Goal: Task Accomplishment & Management: Use online tool/utility

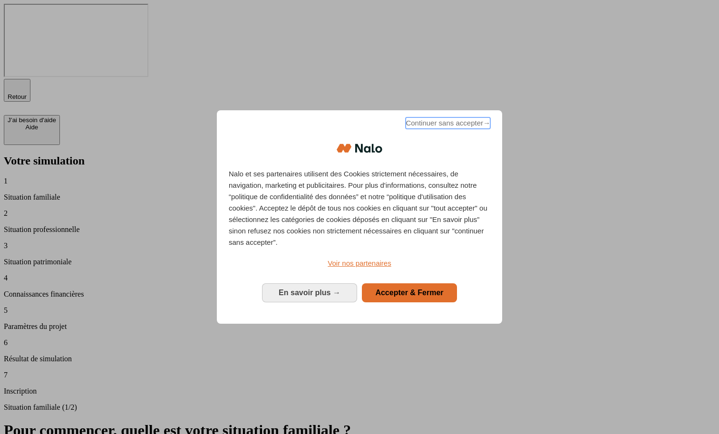
click at [427, 129] on span "Continuer sans accepter →" at bounding box center [448, 122] width 85 height 11
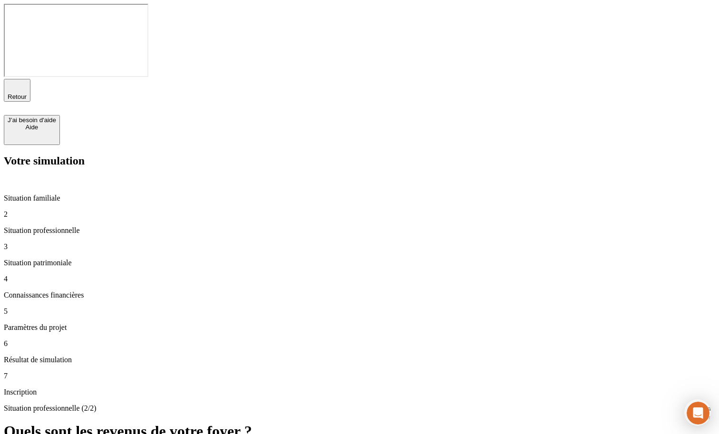
type input "10 000"
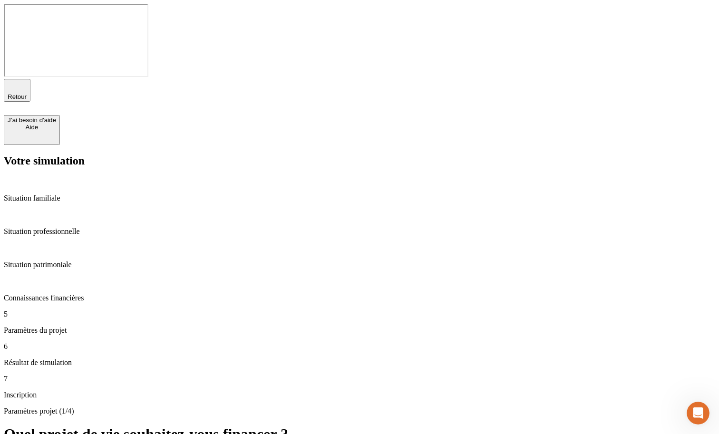
type input "28"
type input "60"
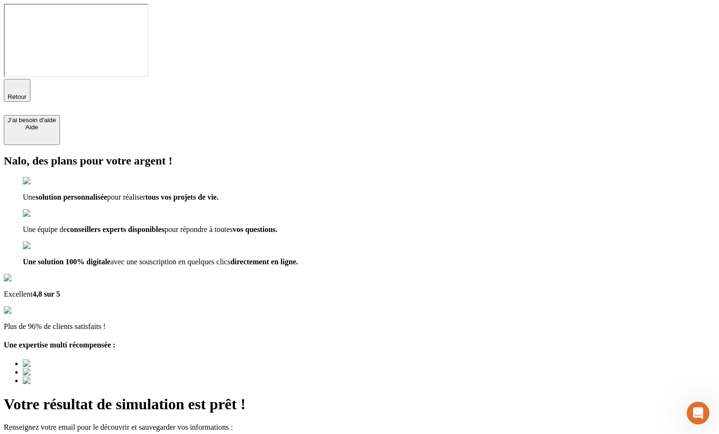
type input "a@[DOMAIN_NAME]"
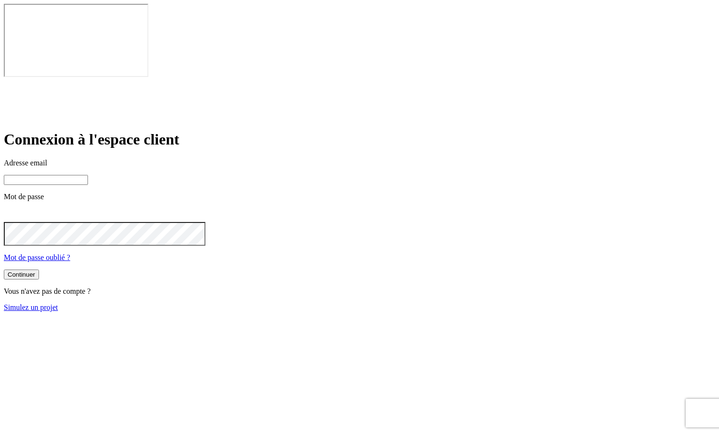
click at [88, 175] on input at bounding box center [46, 180] width 84 height 10
type input "[PERSON_NAME][DOMAIN_NAME][EMAIL_ADDRESS][DOMAIN_NAME]"
click at [39, 271] on button "Continuer" at bounding box center [21, 276] width 35 height 10
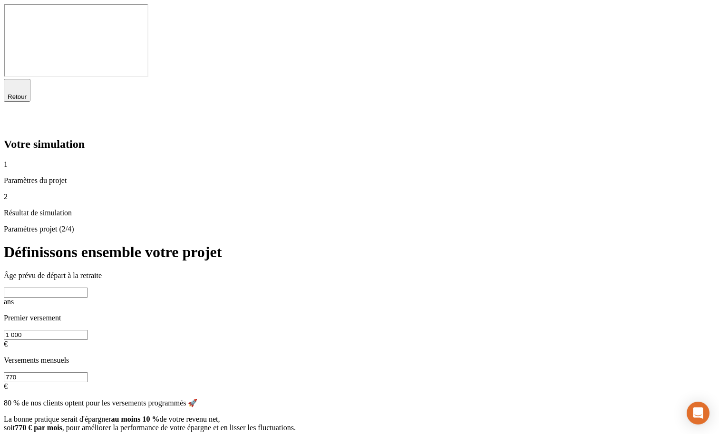
click at [299, 271] on div "Âge prévu de départ à la retraite ans Premier versement 1 000 € Versements mens…" at bounding box center [359, 330] width 711 height 119
click at [88, 288] on input "text" at bounding box center [46, 293] width 84 height 10
type input "65"
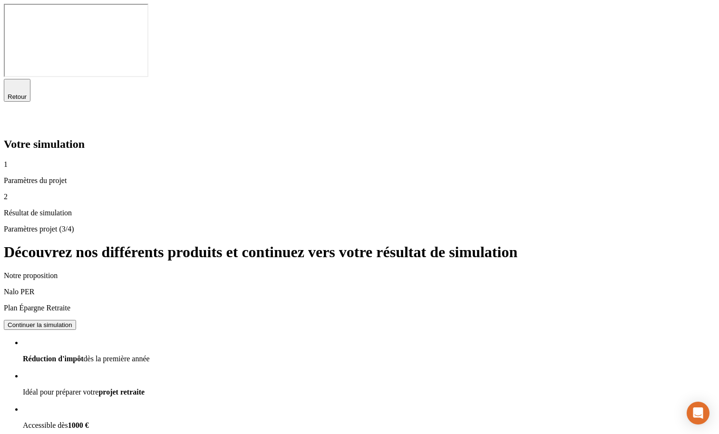
click at [72, 321] on div "Continuer la simulation" at bounding box center [40, 324] width 65 height 7
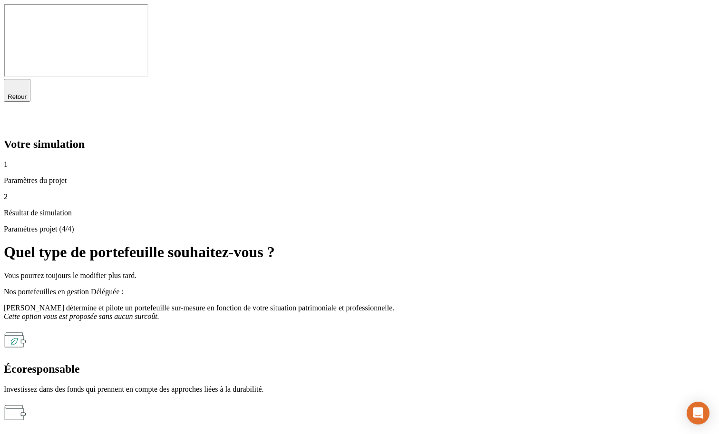
click at [360, 363] on div "Écoresponsable" at bounding box center [359, 369] width 711 height 13
